Goal: Navigation & Orientation: Go to known website

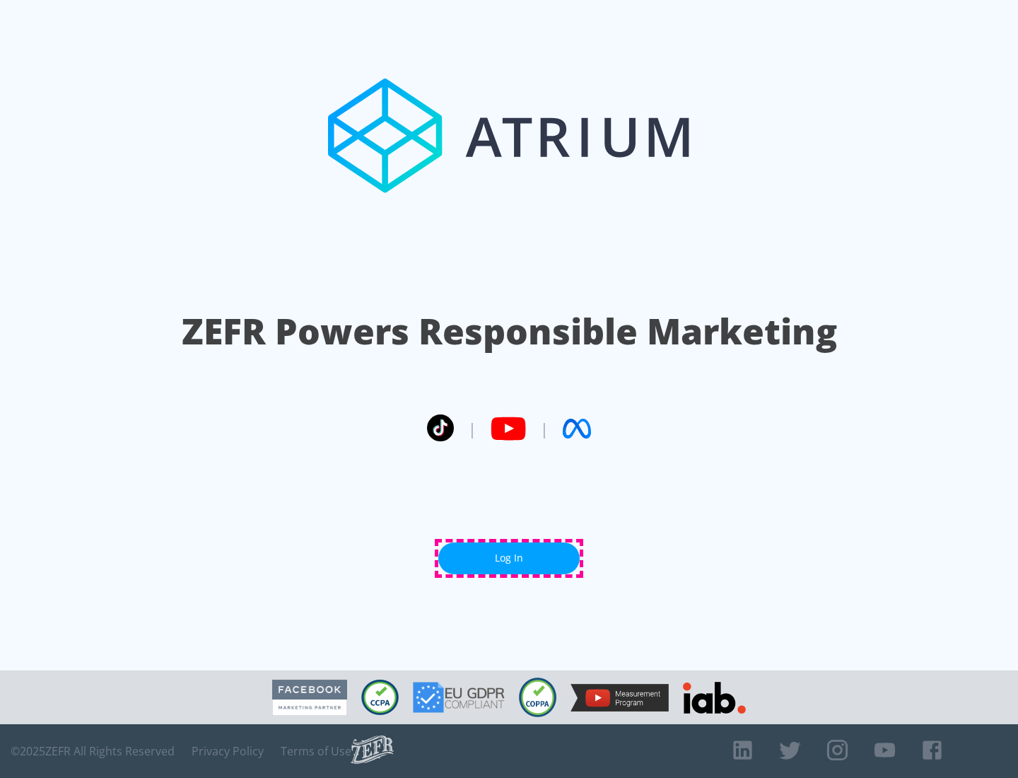
click at [509, 558] on link "Log In" at bounding box center [508, 558] width 141 height 32
